Goal: Information Seeking & Learning: Compare options

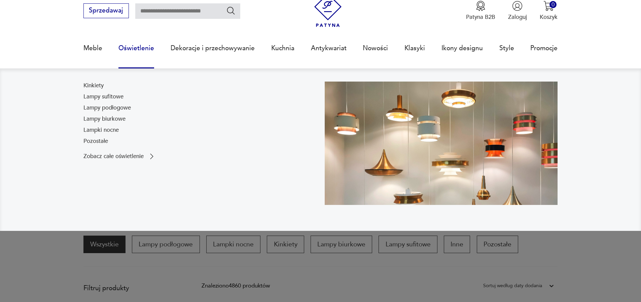
click at [106, 97] on link "Lampy sufitowe" at bounding box center [103, 97] width 40 height 8
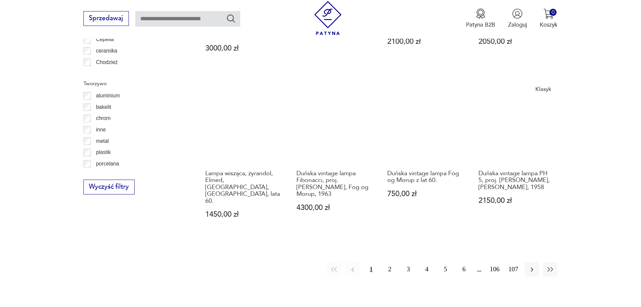
scroll to position [739, 0]
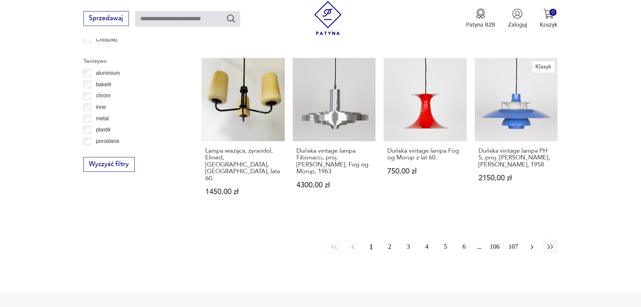
click at [530, 243] on icon "button" at bounding box center [532, 247] width 8 height 8
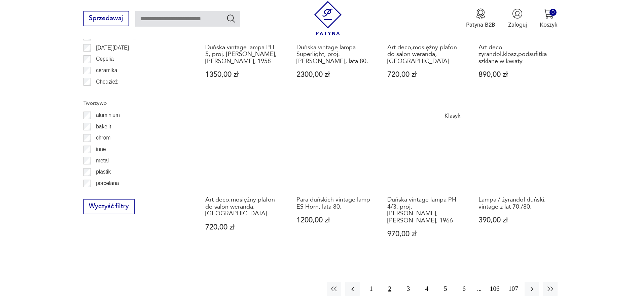
scroll to position [705, 0]
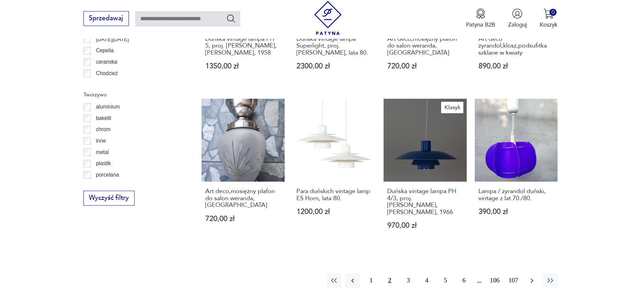
click at [533, 278] on icon "button" at bounding box center [532, 280] width 3 height 4
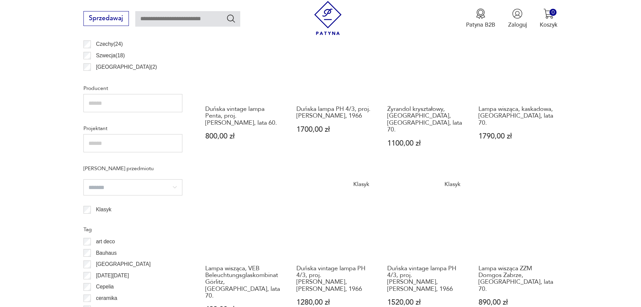
scroll to position [537, 0]
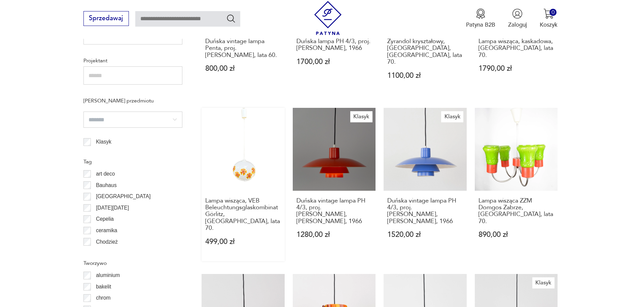
click at [246, 160] on link "Lampa wisząca, VEB Beleuchtungsglaskombinat Görlitz, [GEOGRAPHIC_DATA], lata 70…" at bounding box center [243, 184] width 83 height 153
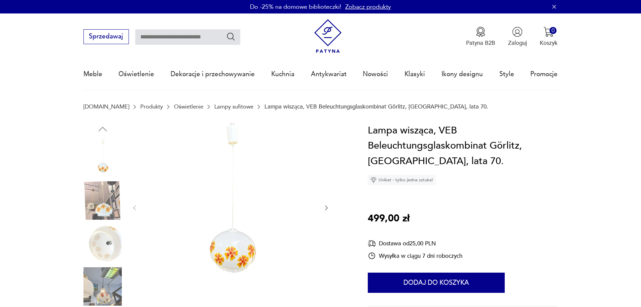
click at [105, 205] on img at bounding box center [102, 200] width 38 height 38
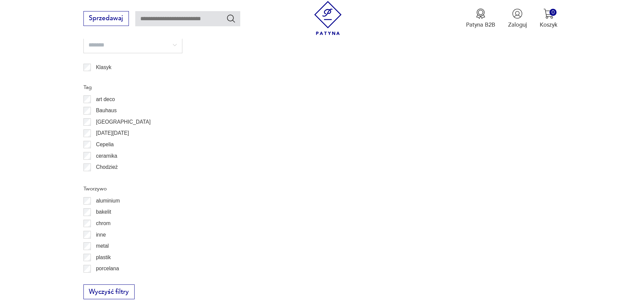
scroll to position [611, 0]
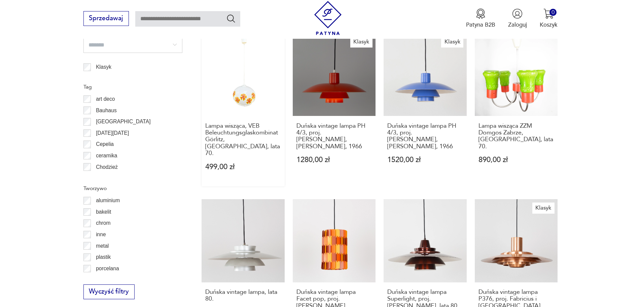
click at [230, 81] on link "Lampa wisząca, VEB Beleuchtungsglaskombinat Görlitz, [GEOGRAPHIC_DATA], lata 70…" at bounding box center [243, 109] width 83 height 153
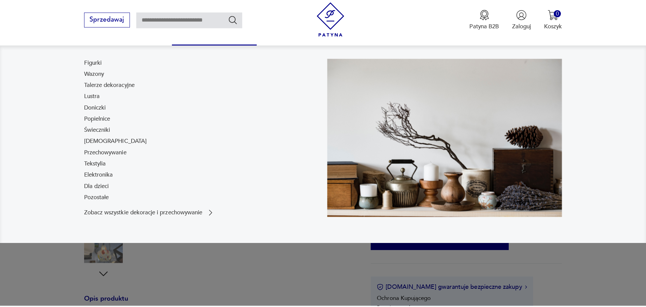
scroll to position [135, 0]
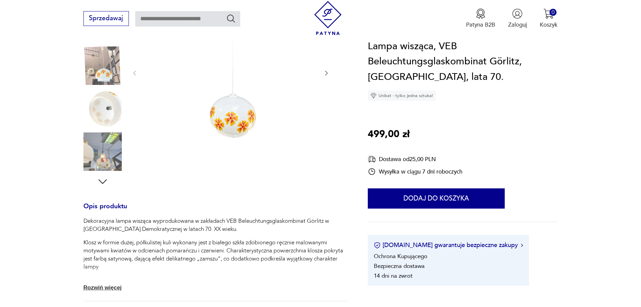
click at [98, 159] on img at bounding box center [102, 151] width 38 height 38
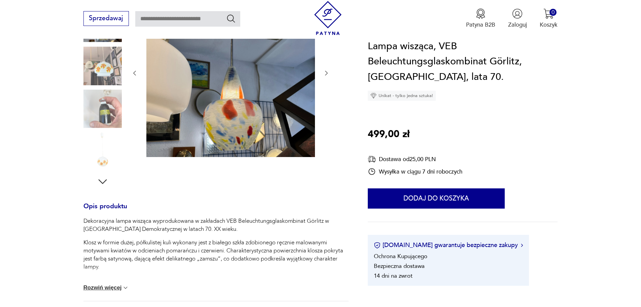
click at [103, 72] on img at bounding box center [102, 65] width 38 height 38
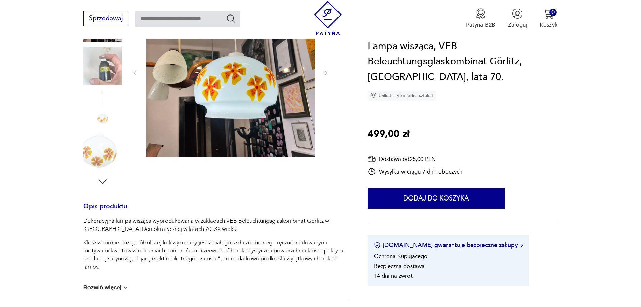
click at [259, 101] on img at bounding box center [230, 72] width 169 height 169
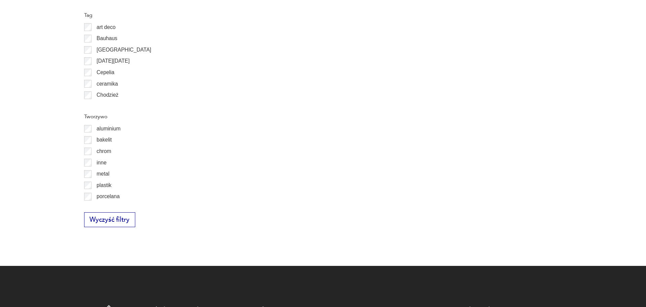
scroll to position [683, 0]
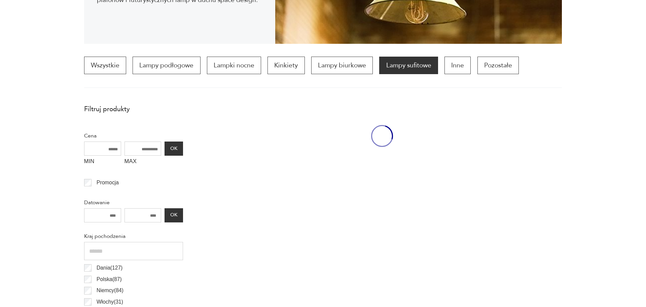
scroll to position [200, 0]
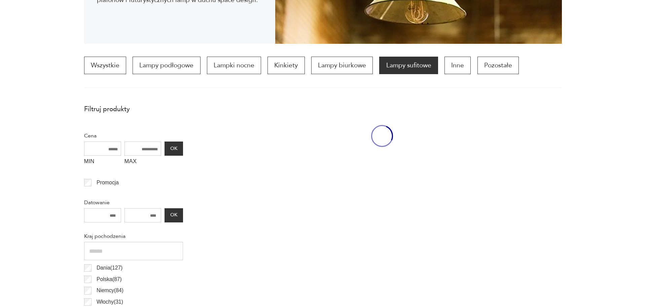
scroll to position [200, 0]
